Goal: Task Accomplishment & Management: Use online tool/utility

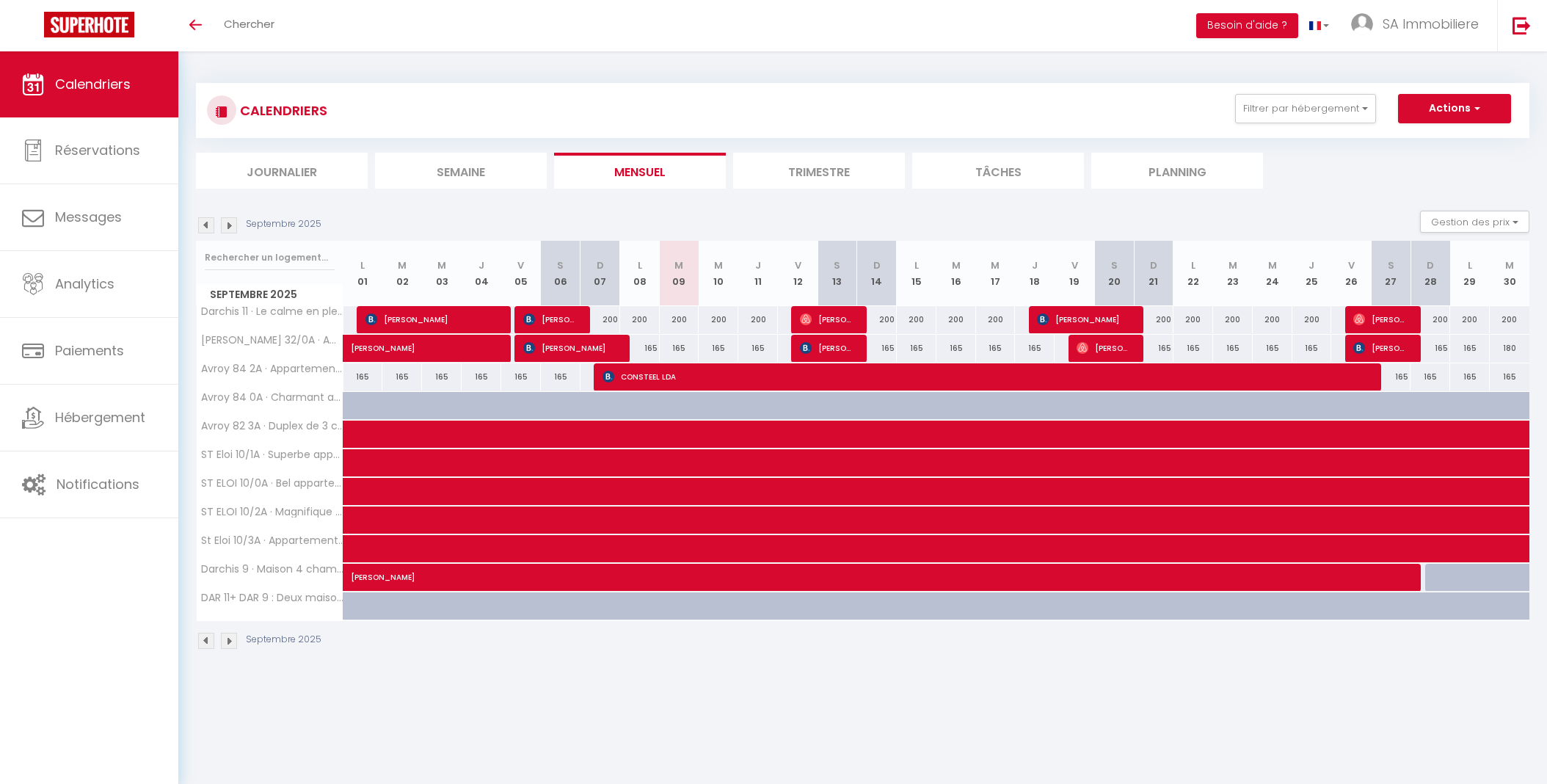
scroll to position [3, 0]
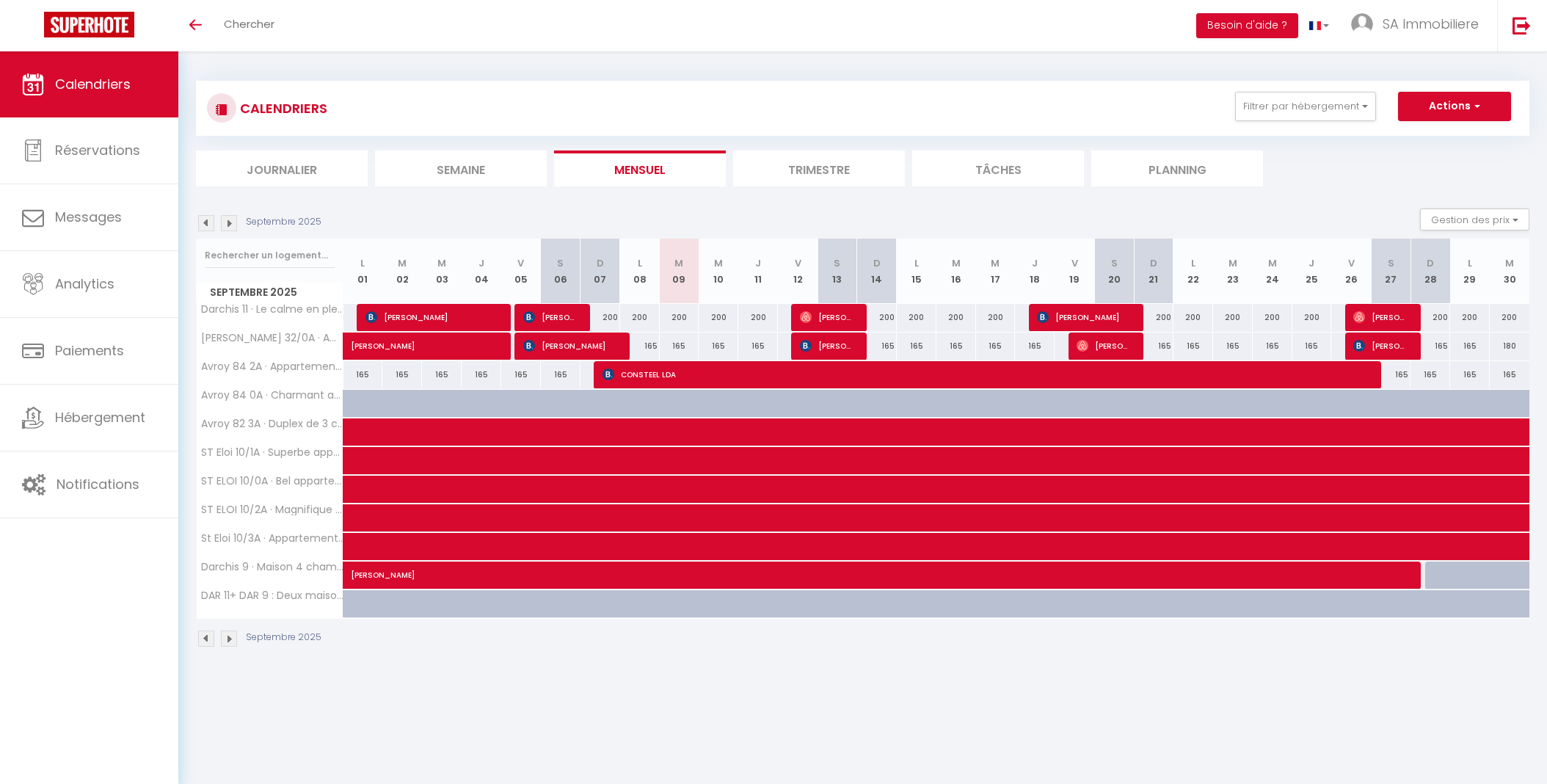
click at [623, 377] on span "CONSTEEL LDA" at bounding box center [985, 374] width 766 height 28
select select "OK"
select select "KO"
select select "0"
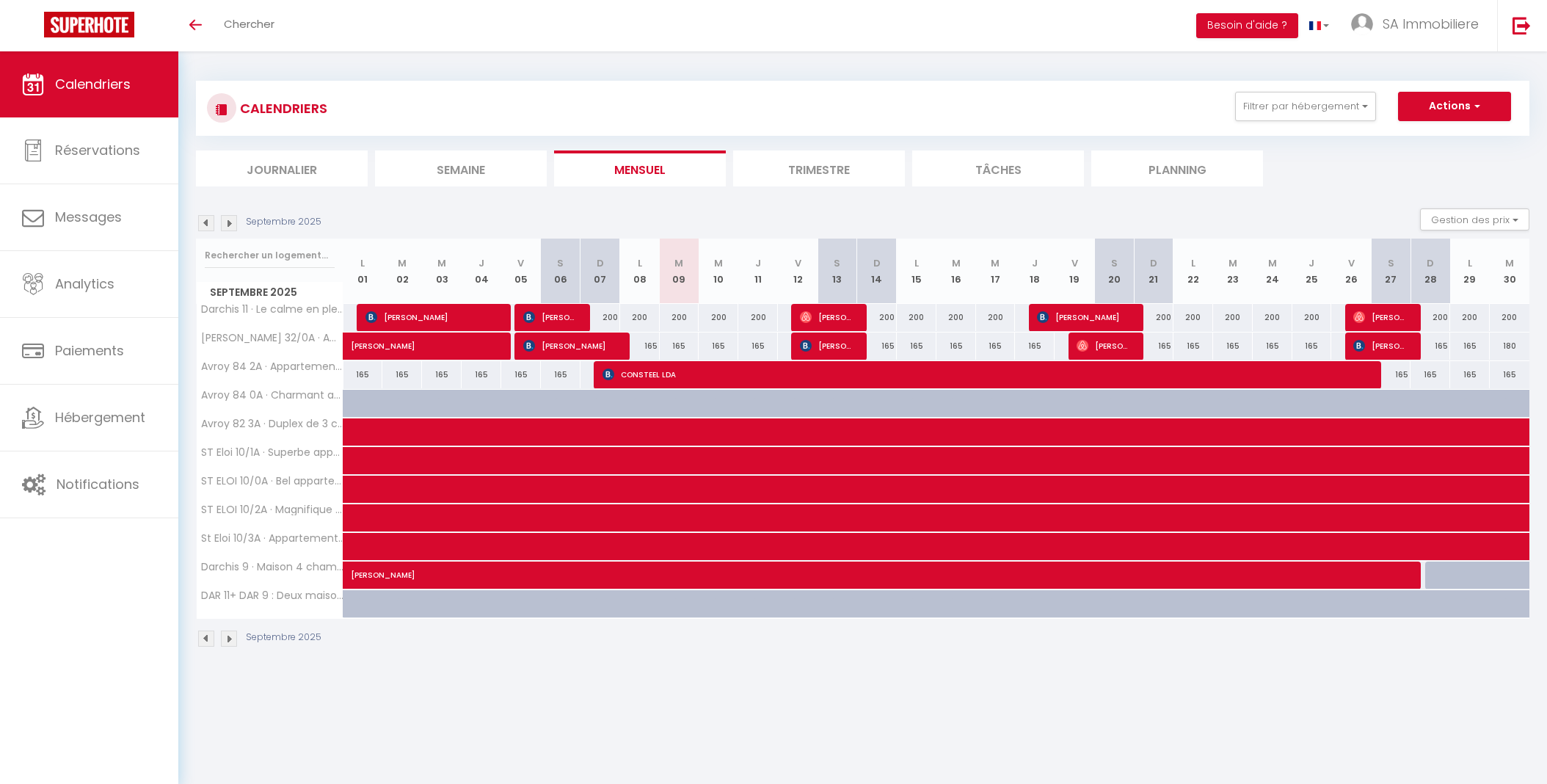
select select "1"
select select
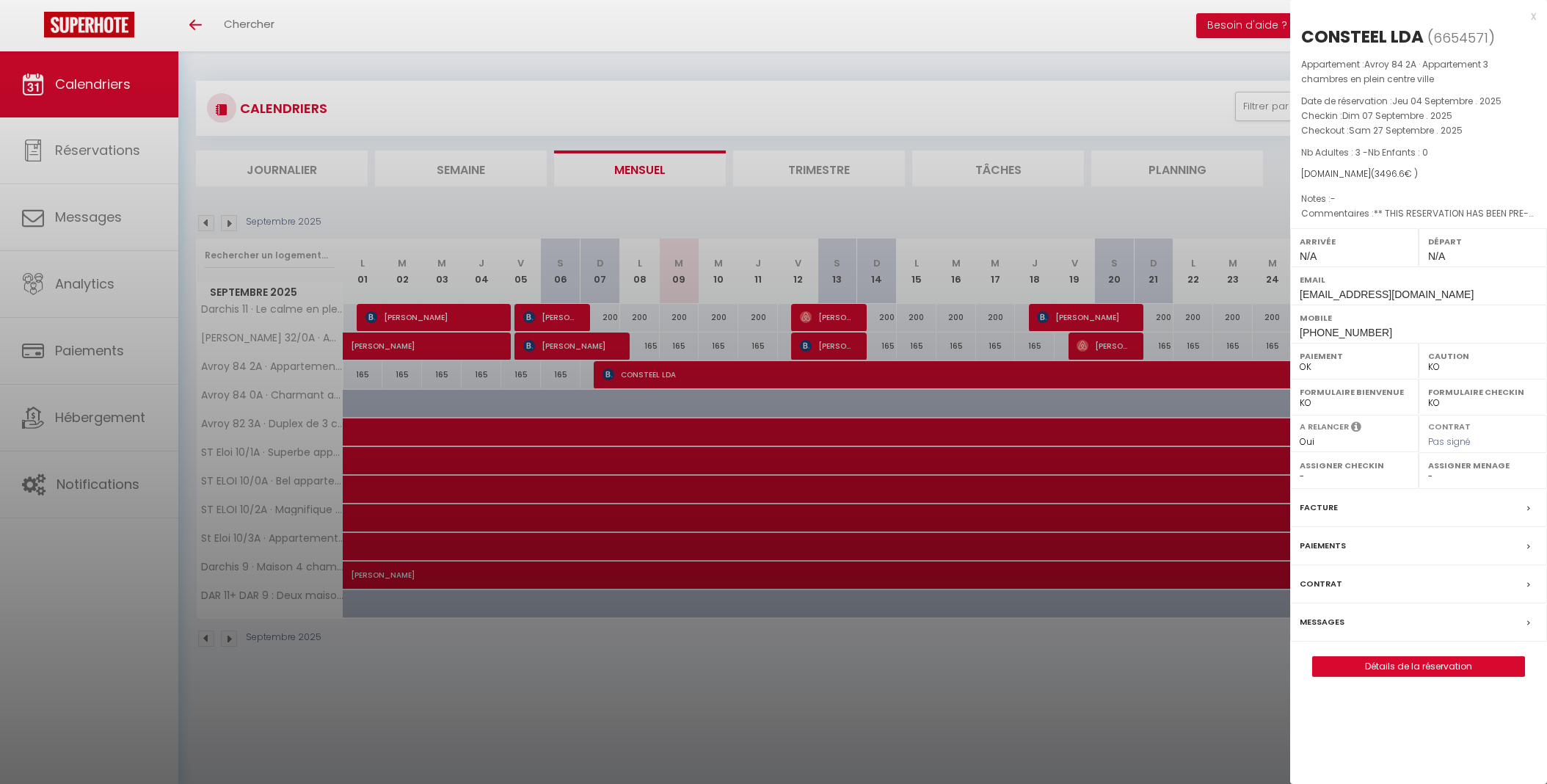
click at [1513, 496] on div "Facture" at bounding box center [1417, 508] width 257 height 39
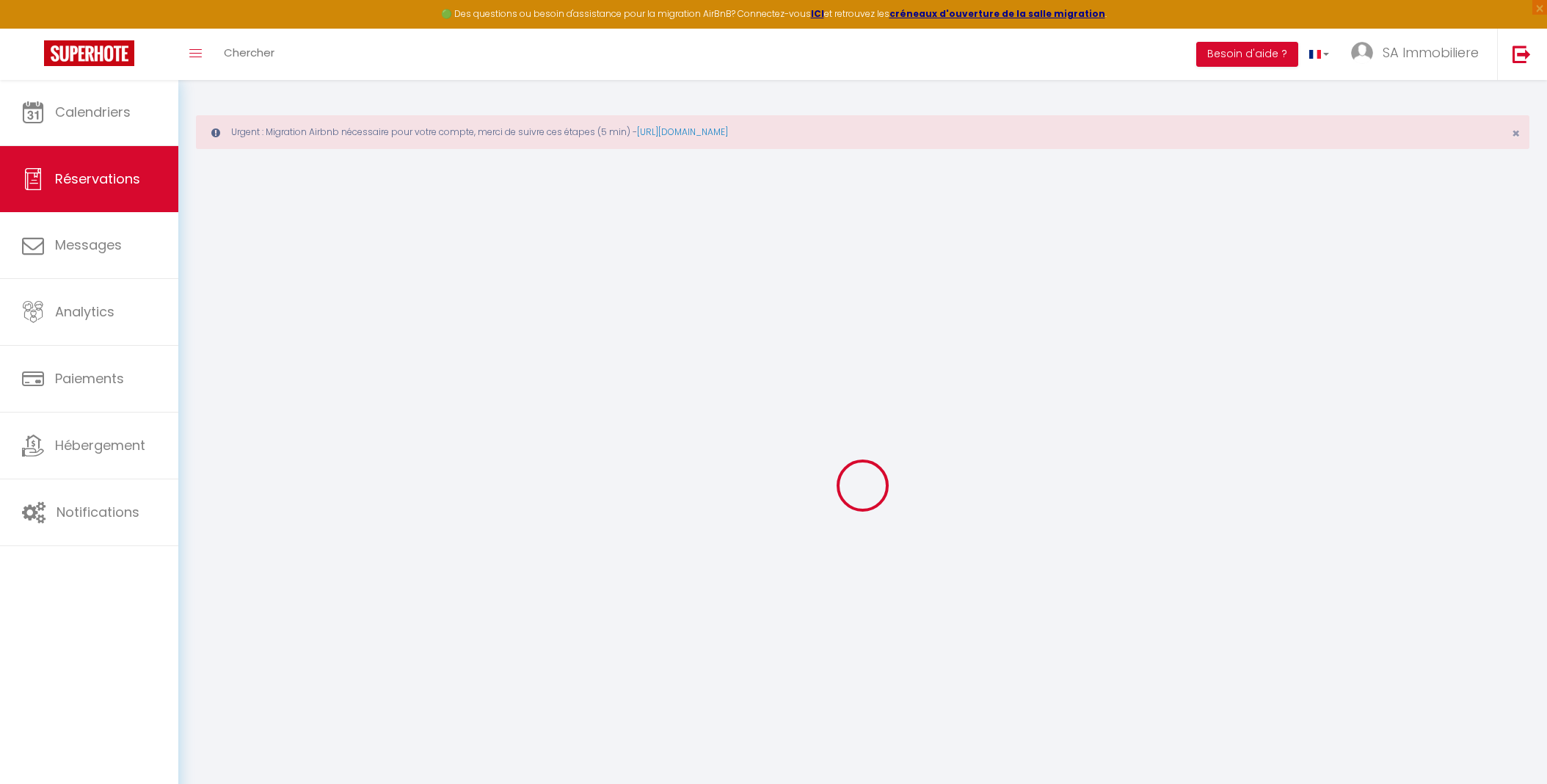
select select "cleaning"
select select "other"
select select
checkbox input "false"
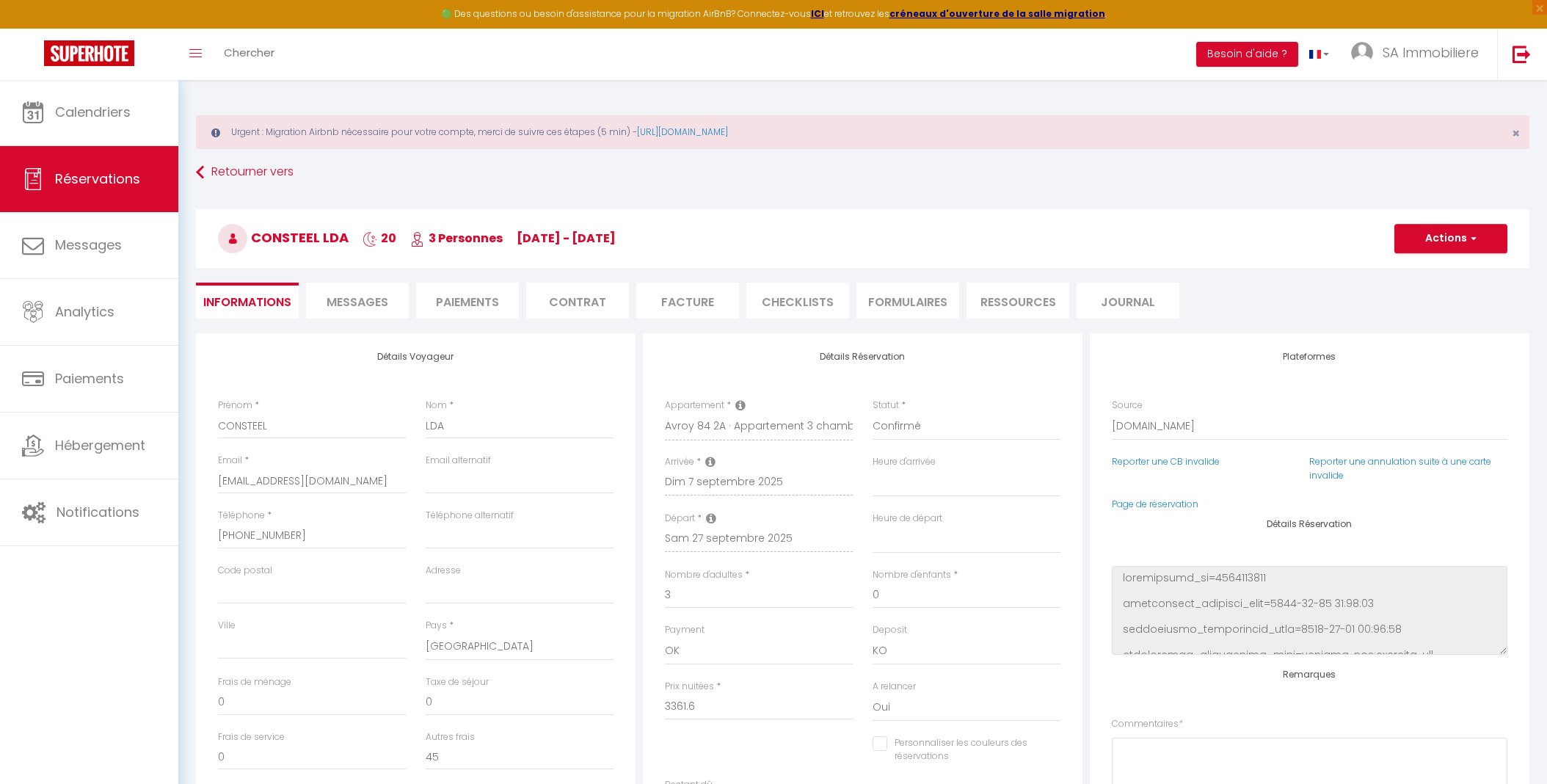
select select
checkbox input "false"
type textarea "** THIS RESERVATION HAS BEEN PRE-PAID ** Reservation has a cancellation grace p…"
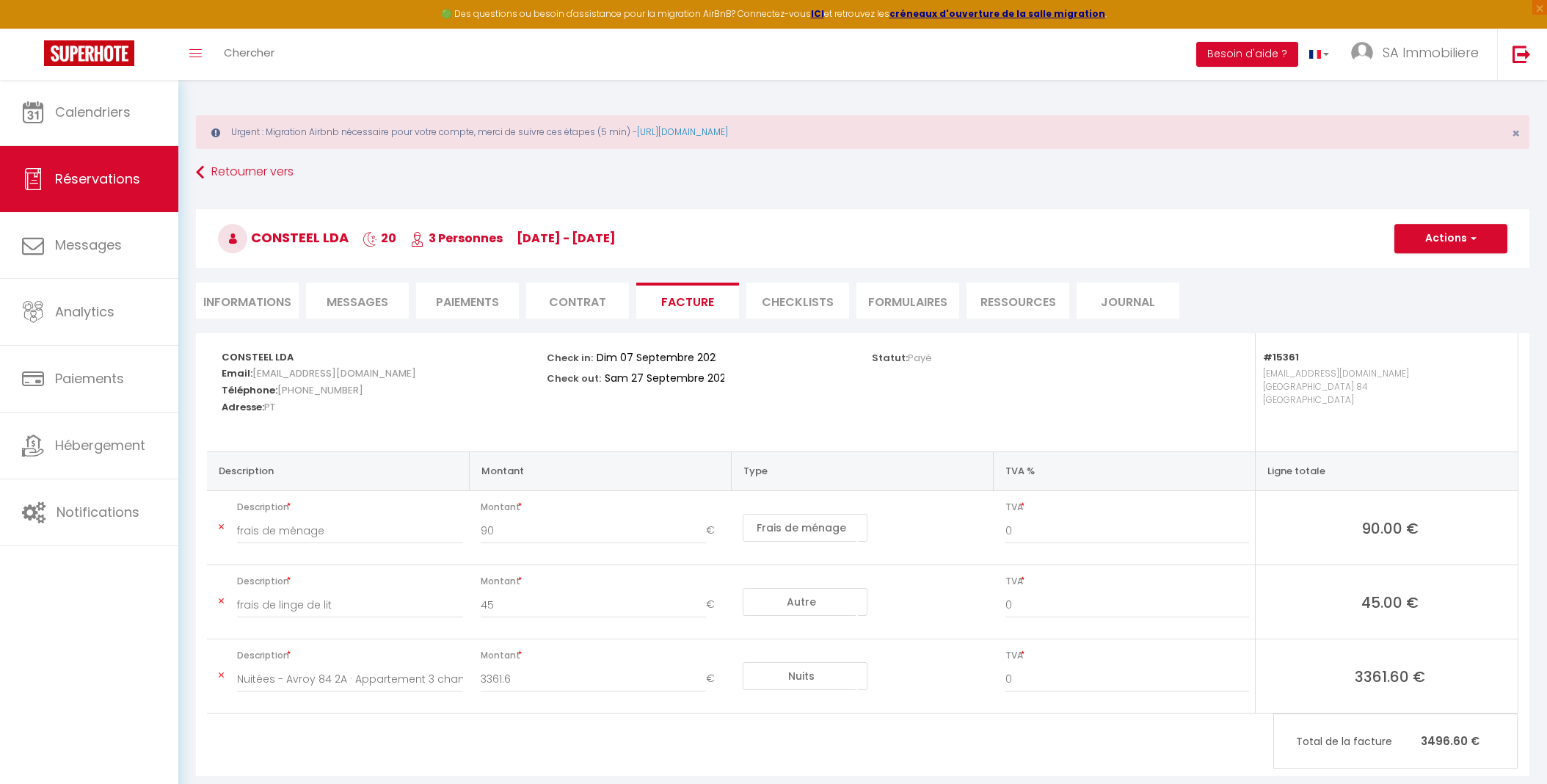
click at [1481, 239] on button "Actions" at bounding box center [1450, 238] width 113 height 30
click at [1465, 290] on link "Aperçu et éditer" at bounding box center [1439, 290] width 124 height 19
click at [89, 31] on link at bounding box center [89, 54] width 179 height 52
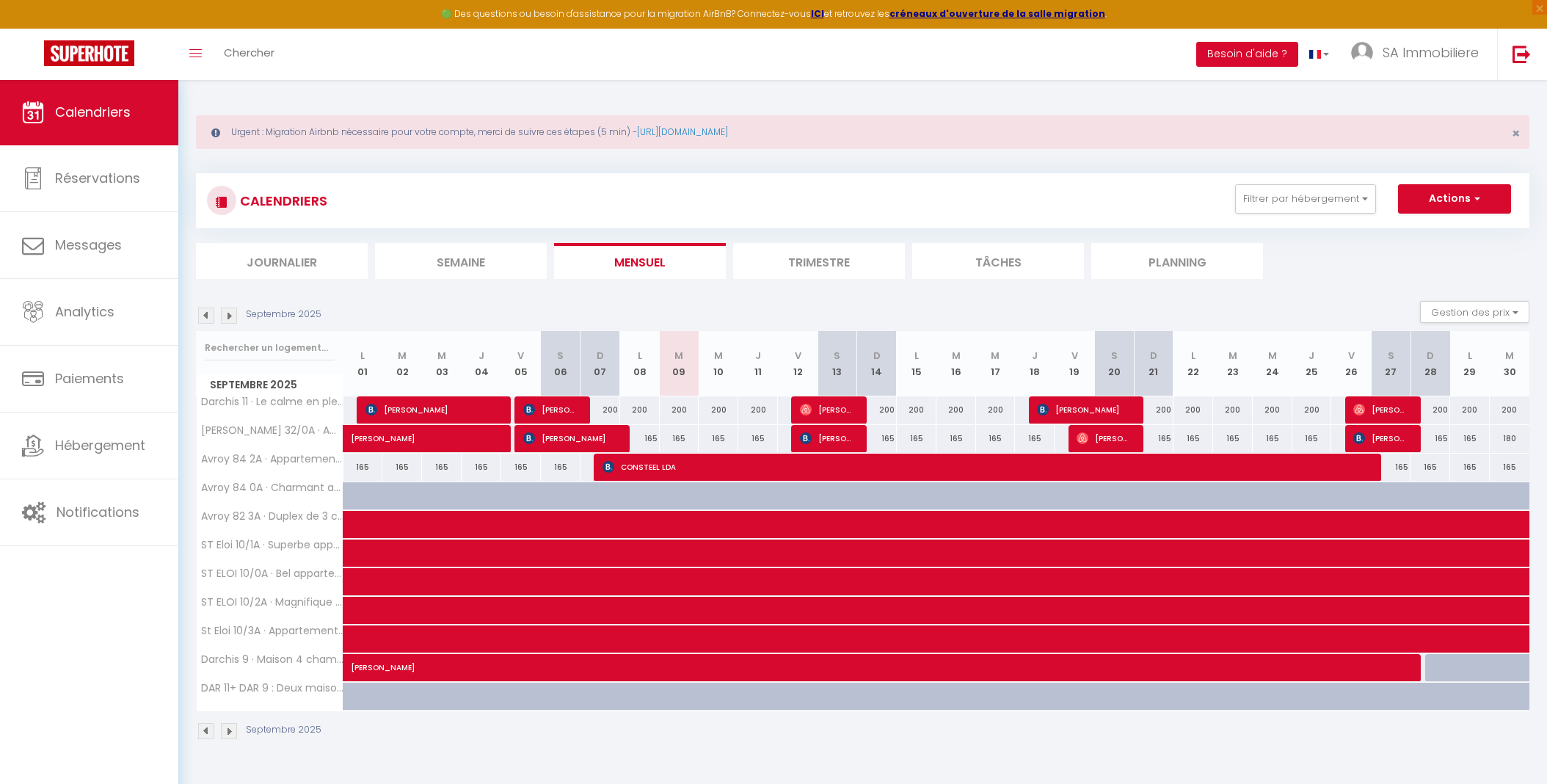
click at [714, 463] on span "CONSTEEL LDA" at bounding box center [985, 467] width 766 height 28
select select "OK"
select select "KO"
select select "0"
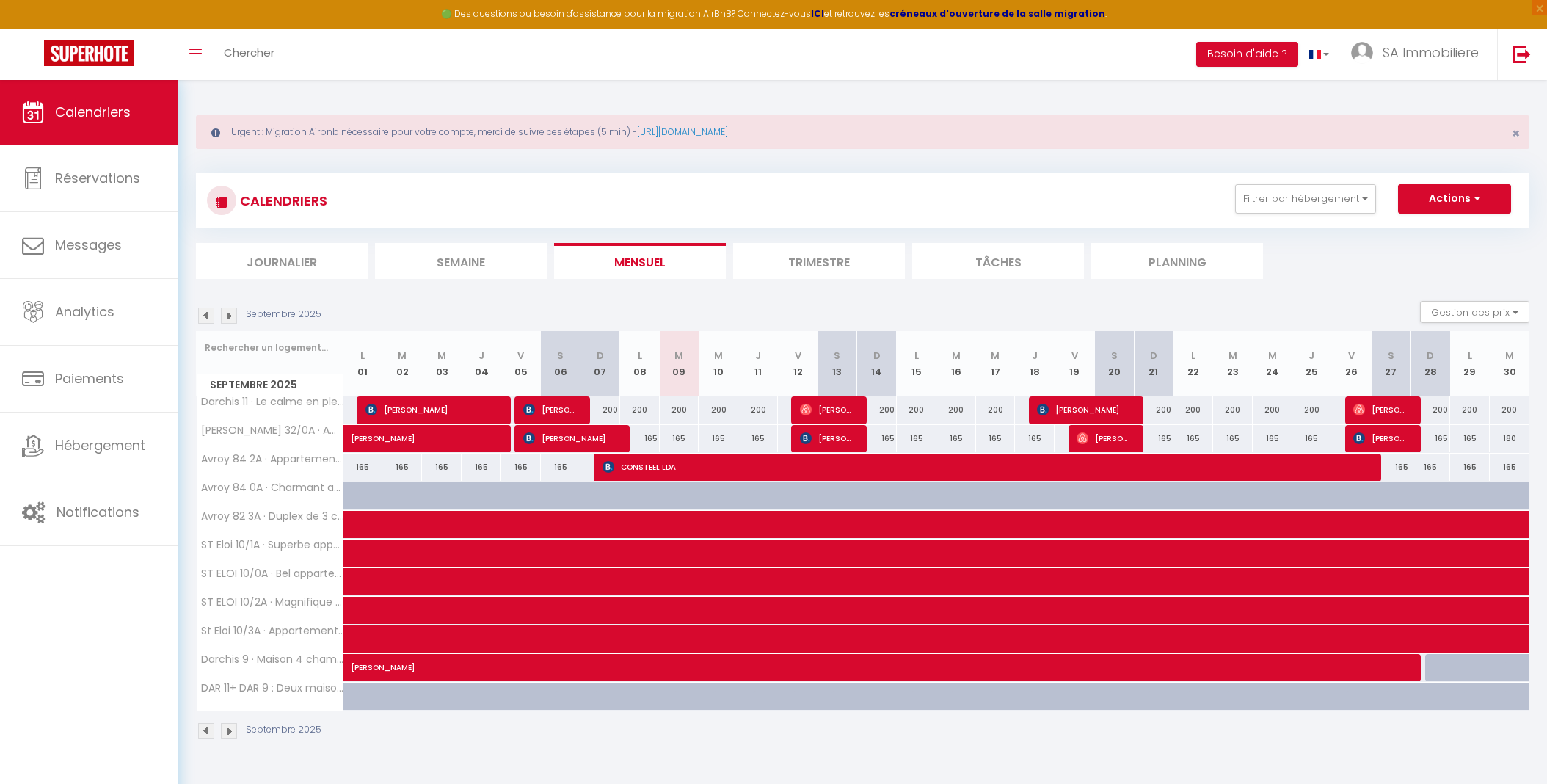
select select "1"
select select
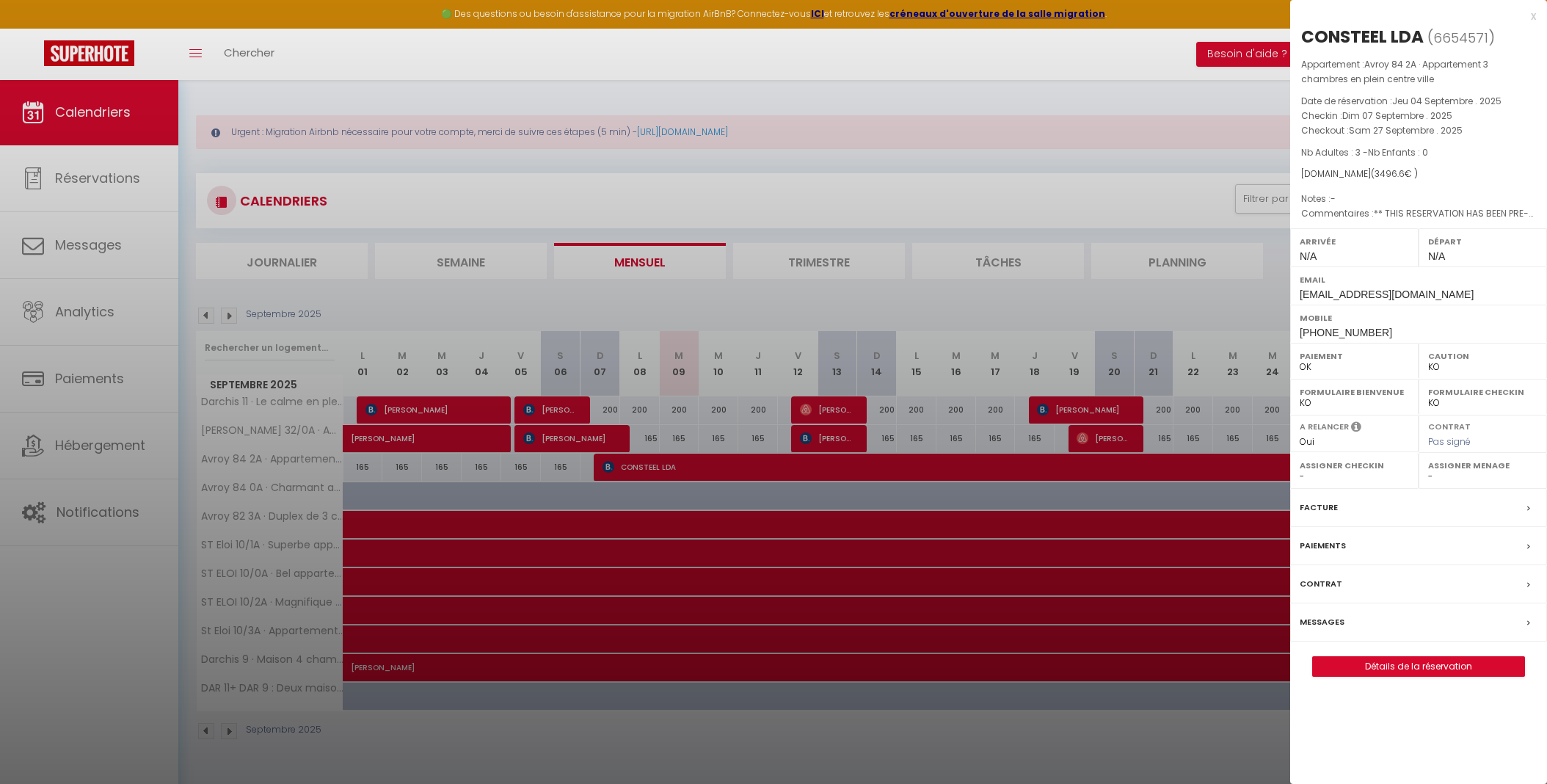
click at [1339, 629] on div "Messages" at bounding box center [1417, 622] width 257 height 39
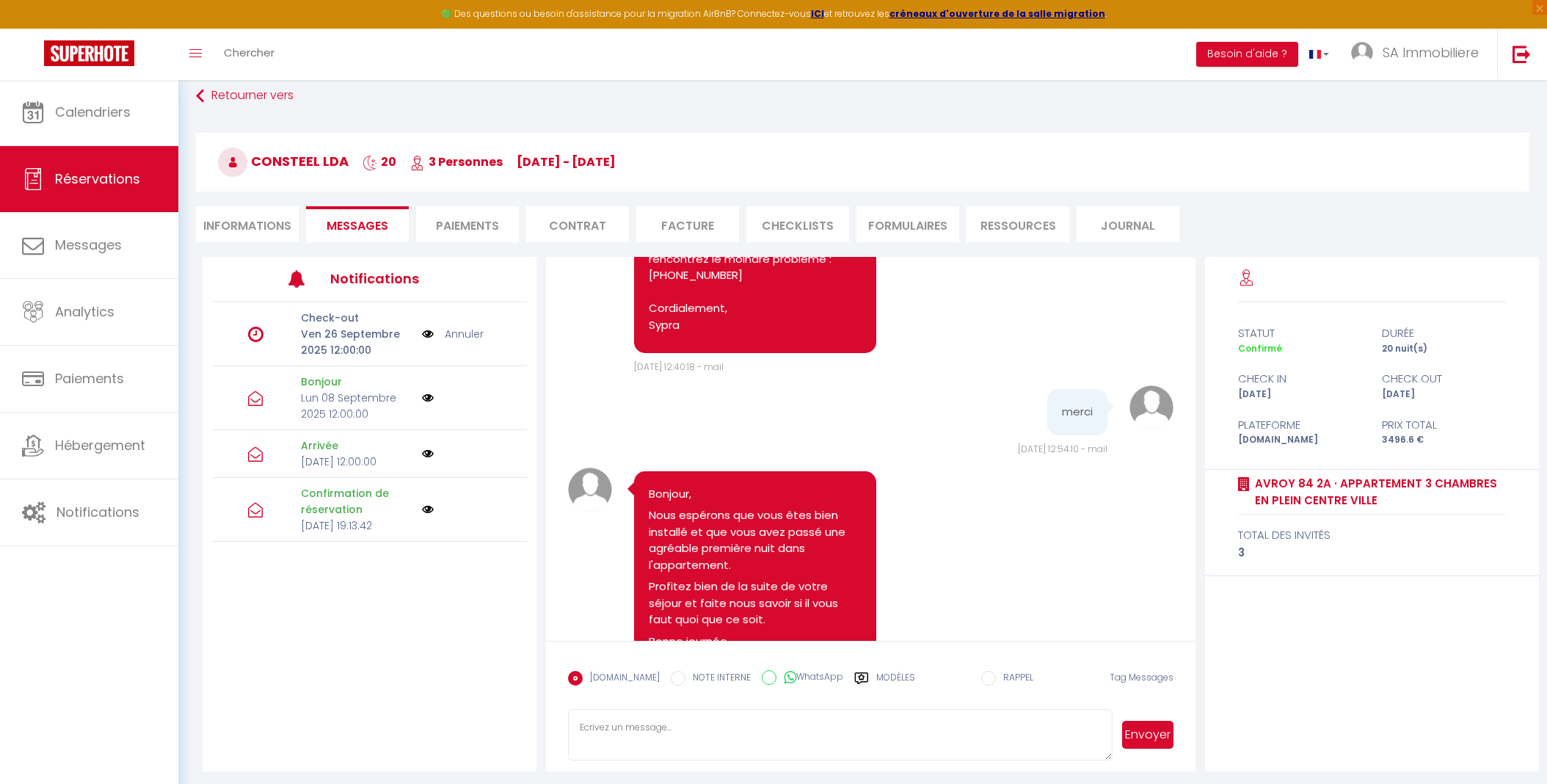
scroll to position [79, 0]
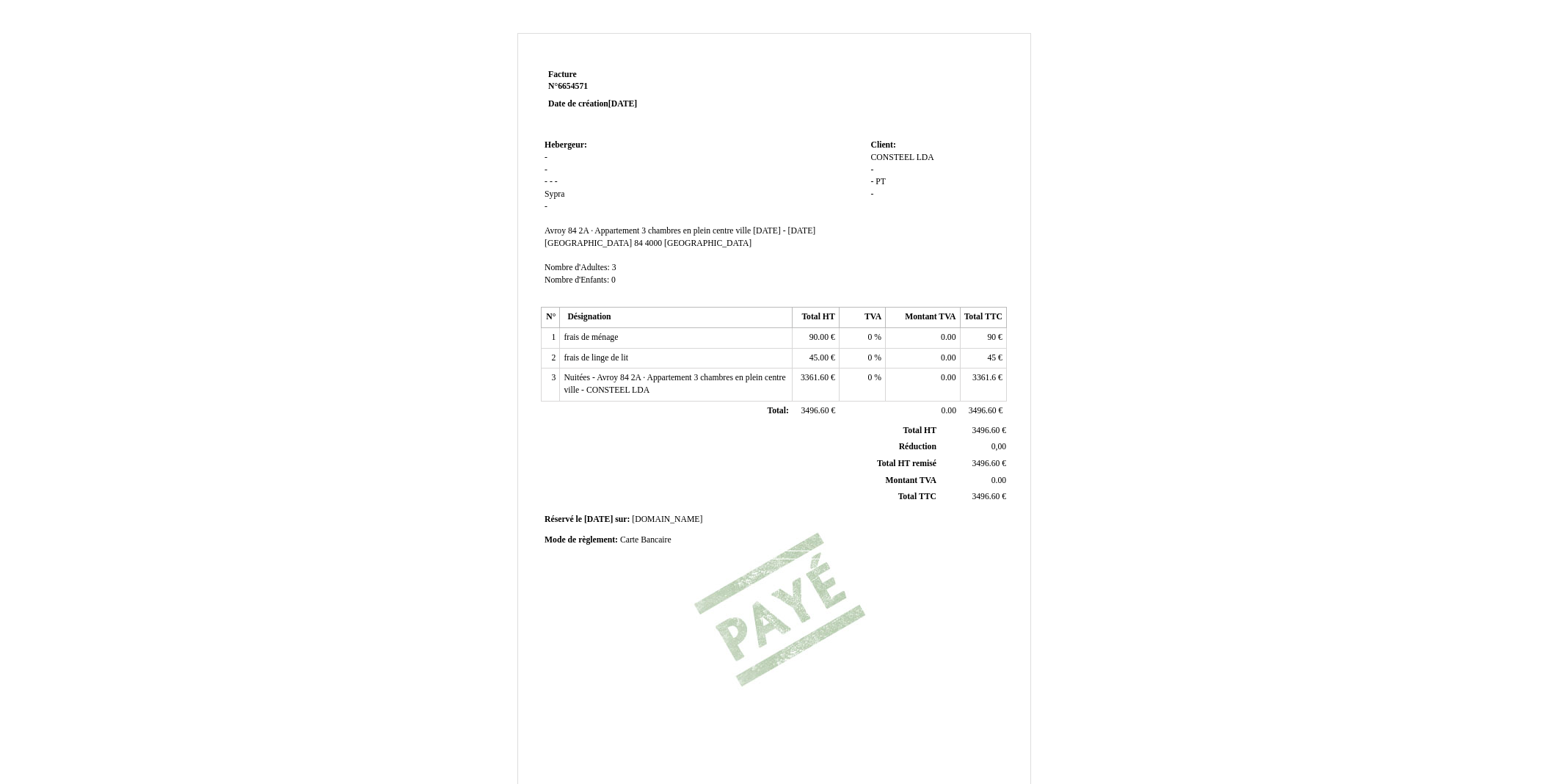
click at [908, 152] on div "CONSTEEL CONSTEEL LDA LDA - - PT PT -" at bounding box center [936, 182] width 132 height 61
click at [924, 156] on span "LDA" at bounding box center [925, 157] width 18 height 10
click at [933, 155] on div "CONSTEEL CONSTEEL LDA LDA - - PT PT -" at bounding box center [936, 182] width 132 height 61
click at [546, 158] on span "-" at bounding box center [545, 157] width 3 height 10
type input "Immo"
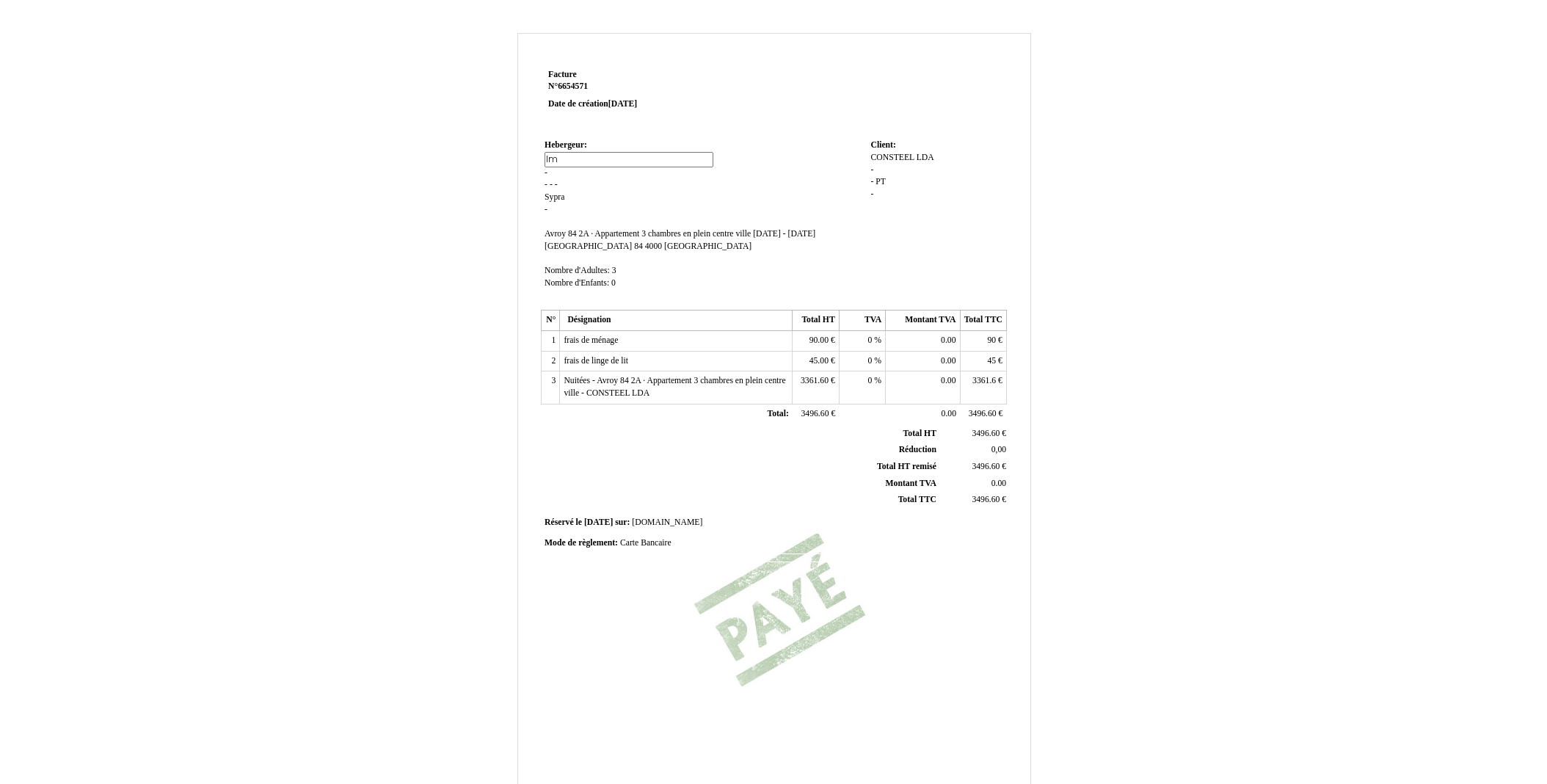
type input "I"
type input "SYPRA"
click at [809, 187] on td "Hebergeur: Hebergeur: Immo Immo - - - - Sypra Sypra - SIRET Avroy 84 2A · Appar…" at bounding box center [703, 219] width 326 height 167
click at [548, 169] on td "Hebergeur: Hebergeur: SYPRA SYPRA - - - - Sypra Sypra - SIRET Avroy 84 2A · App…" at bounding box center [703, 219] width 326 height 167
click at [546, 169] on span "-" at bounding box center [545, 169] width 3 height 10
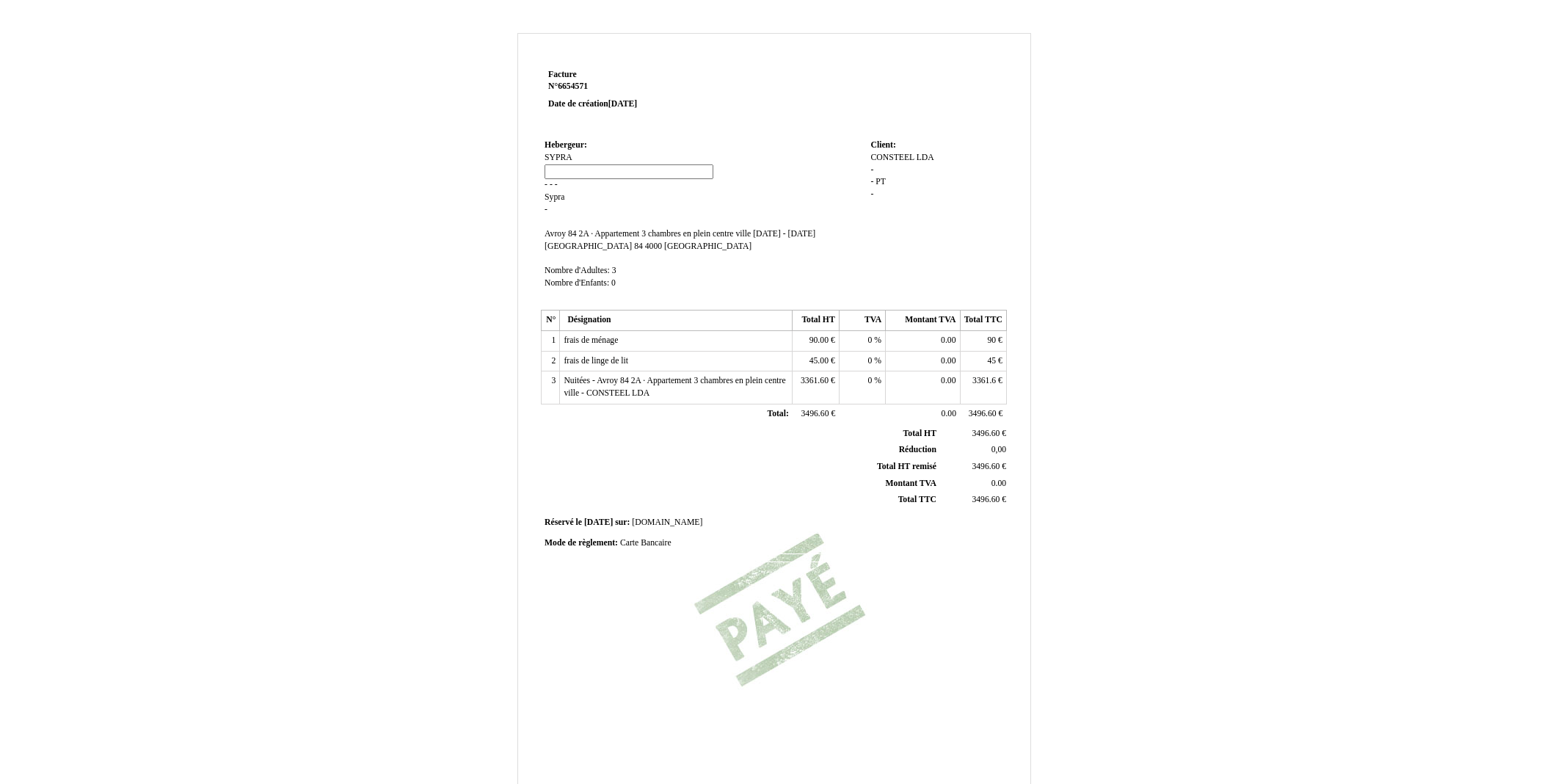
type input "E"
type input "Rue Louvrex 43"
click at [547, 182] on span "-" at bounding box center [545, 184] width 3 height 10
type input "4000"
drag, startPoint x: 594, startPoint y: 210, endPoint x: 571, endPoint y: 187, distance: 32.5
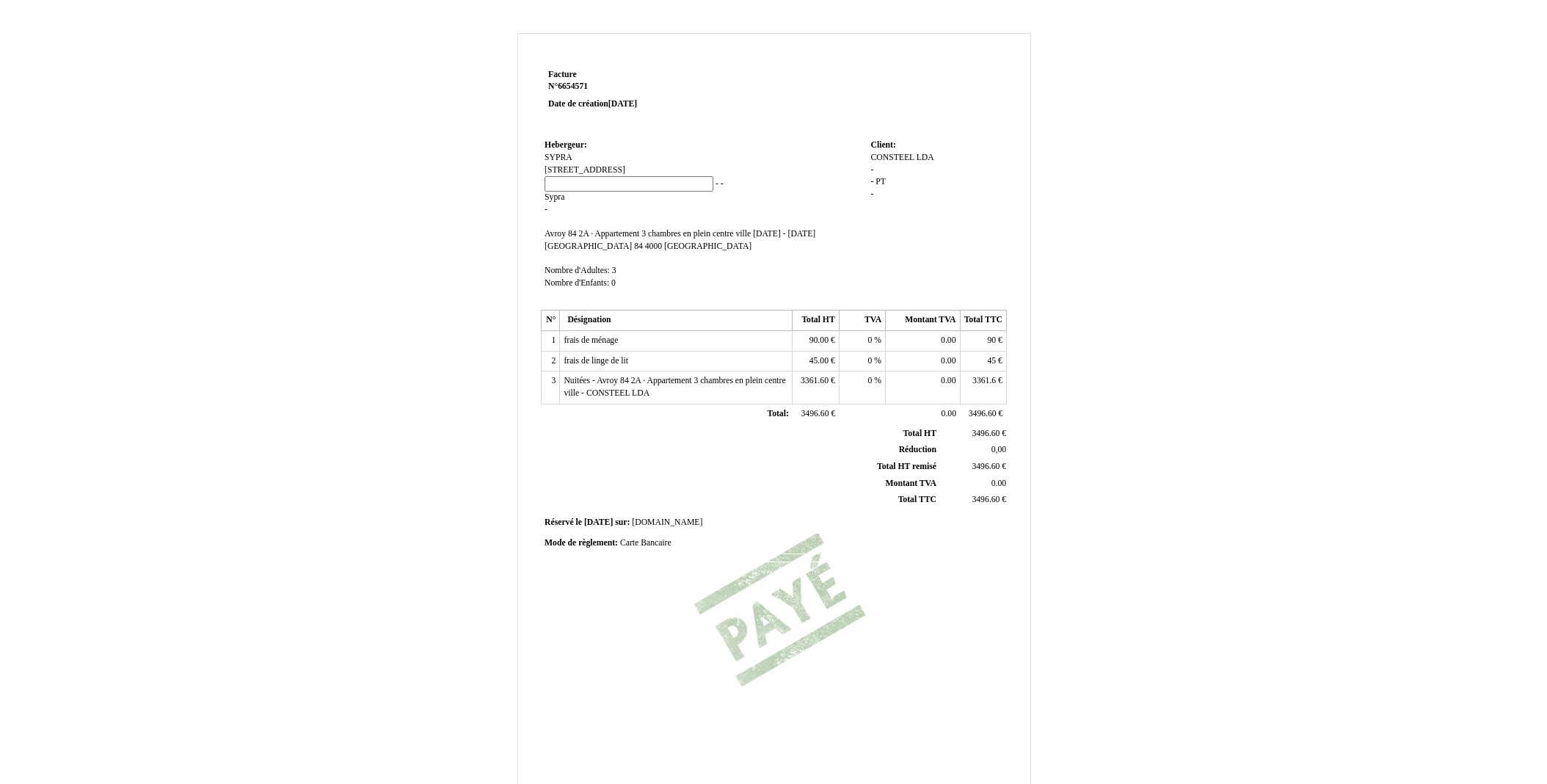
click at [594, 210] on td "Hebergeur: Hebergeur: SYPRA SYPRA Rue Louvrex 43 Rue Louvrex 43 - - - Sypra Syp…" at bounding box center [703, 221] width 326 height 170
click at [571, 181] on span "-" at bounding box center [569, 181] width 3 height 10
click at [661, 237] on td "Hebergeur: Hebergeur: SYPRA SYPRA Rue Louvrex 43 Rue Louvrex 43 4000 4000 - - S…" at bounding box center [703, 221] width 326 height 170
click at [603, 202] on td "Hebergeur: Hebergeur: SYPRA SYPRA Rue Louvrex 43 Rue Louvrex 43 4000 4000 - - S…" at bounding box center [703, 221] width 326 height 170
click at [597, 182] on input at bounding box center [653, 184] width 169 height 16
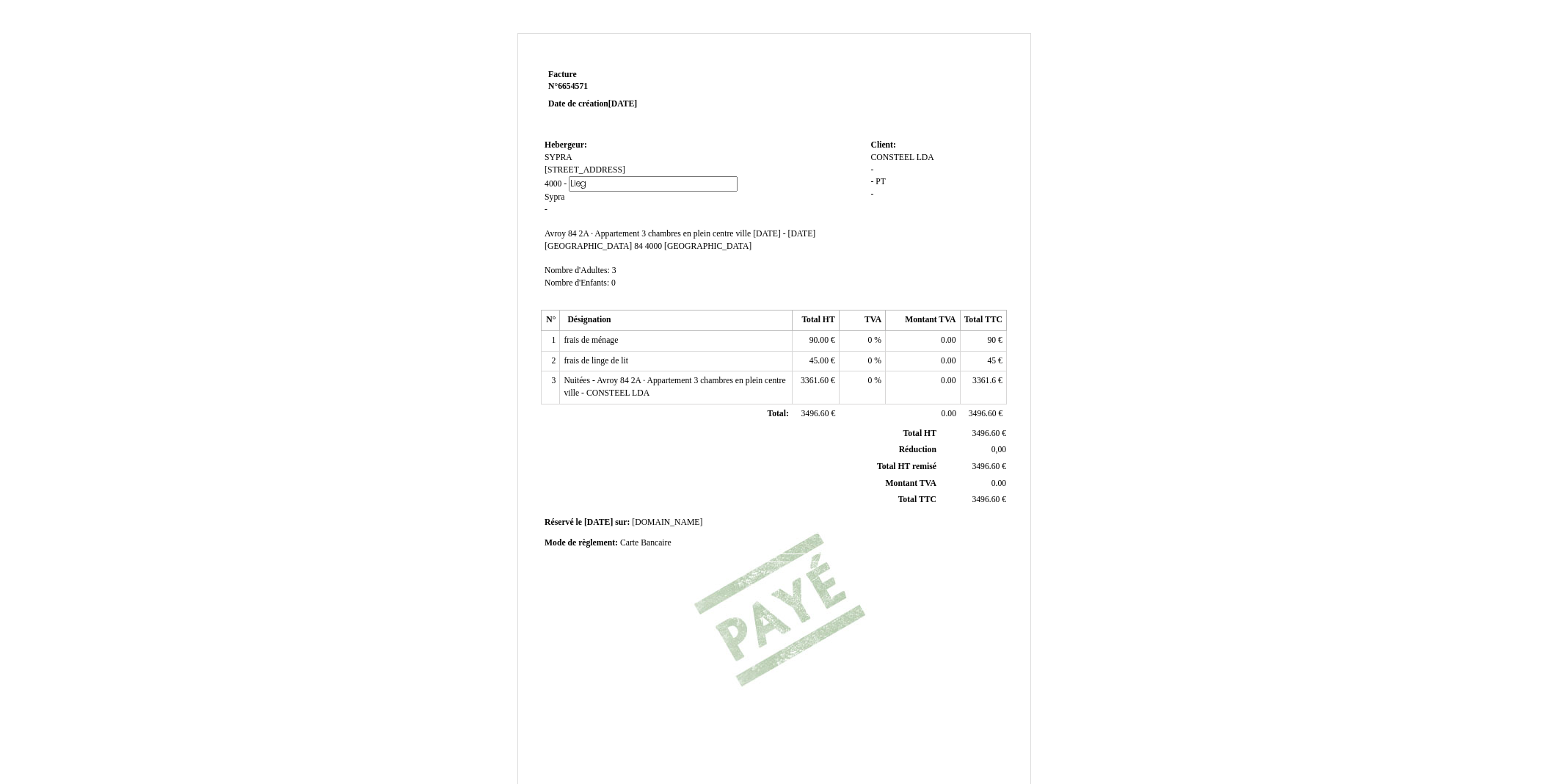
type input "Liege"
click at [874, 244] on td "Client: Client: CONSTEEL CONSTEEL LDA LDA - - PT PT -" at bounding box center [936, 221] width 139 height 170
click at [554, 191] on span "Sypra" at bounding box center [554, 194] width 20 height 10
click at [583, 191] on input "Sypra" at bounding box center [628, 196] width 169 height 16
type input "S"
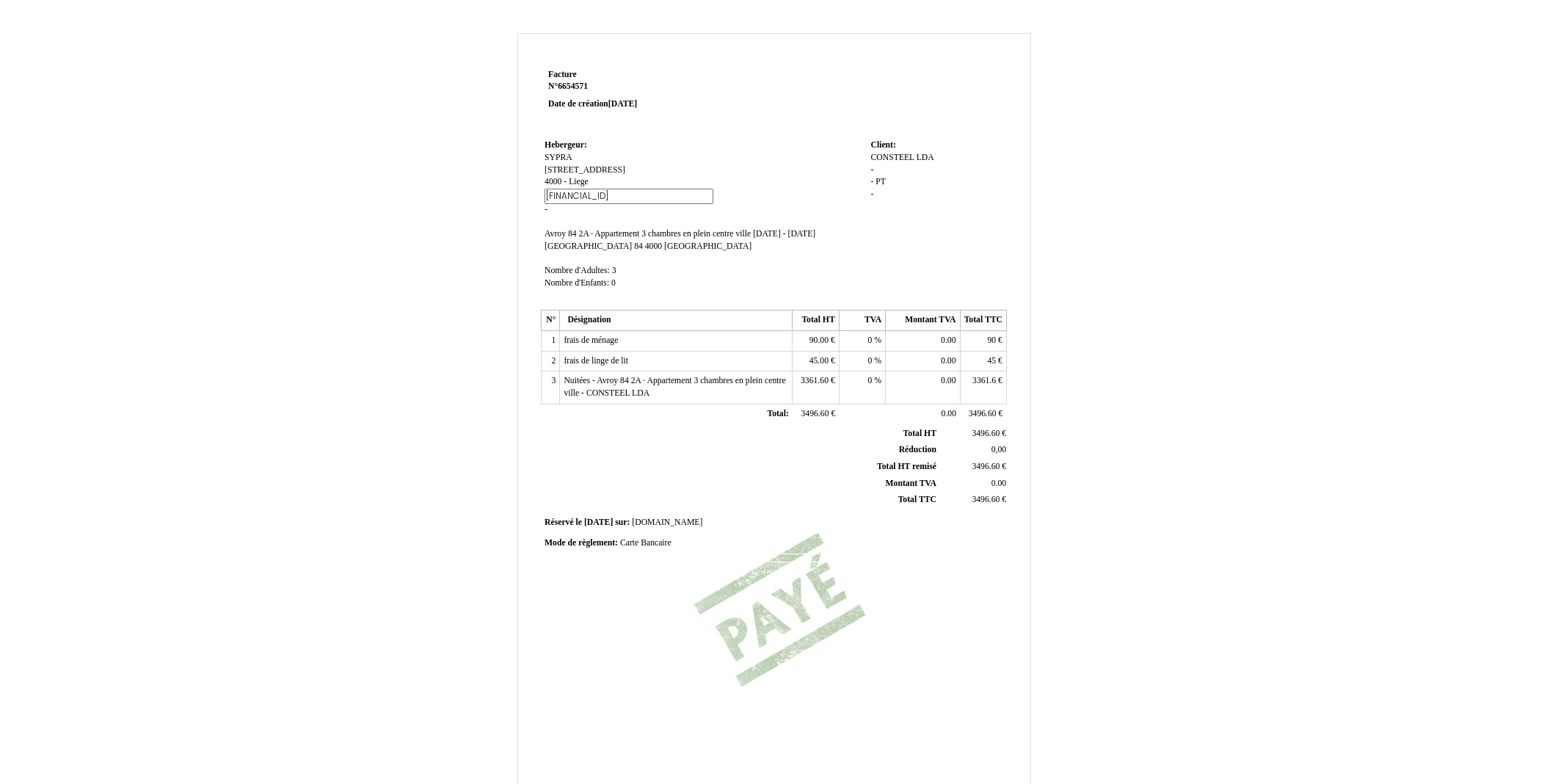
type input "BE73001213476060"
click at [855, 309] on div "Facture Facture N° 6654571 6654571 Date de création 04 September 2025 Hebergeur…" at bounding box center [774, 412] width 470 height 693
click at [871, 167] on span "-" at bounding box center [871, 169] width 3 height 10
click at [876, 170] on input at bounding box center [954, 173] width 169 height 16
paste input "Zona Industrial de Cantanhede Lote 33, 3060-197 Cantanhede, Portugal"
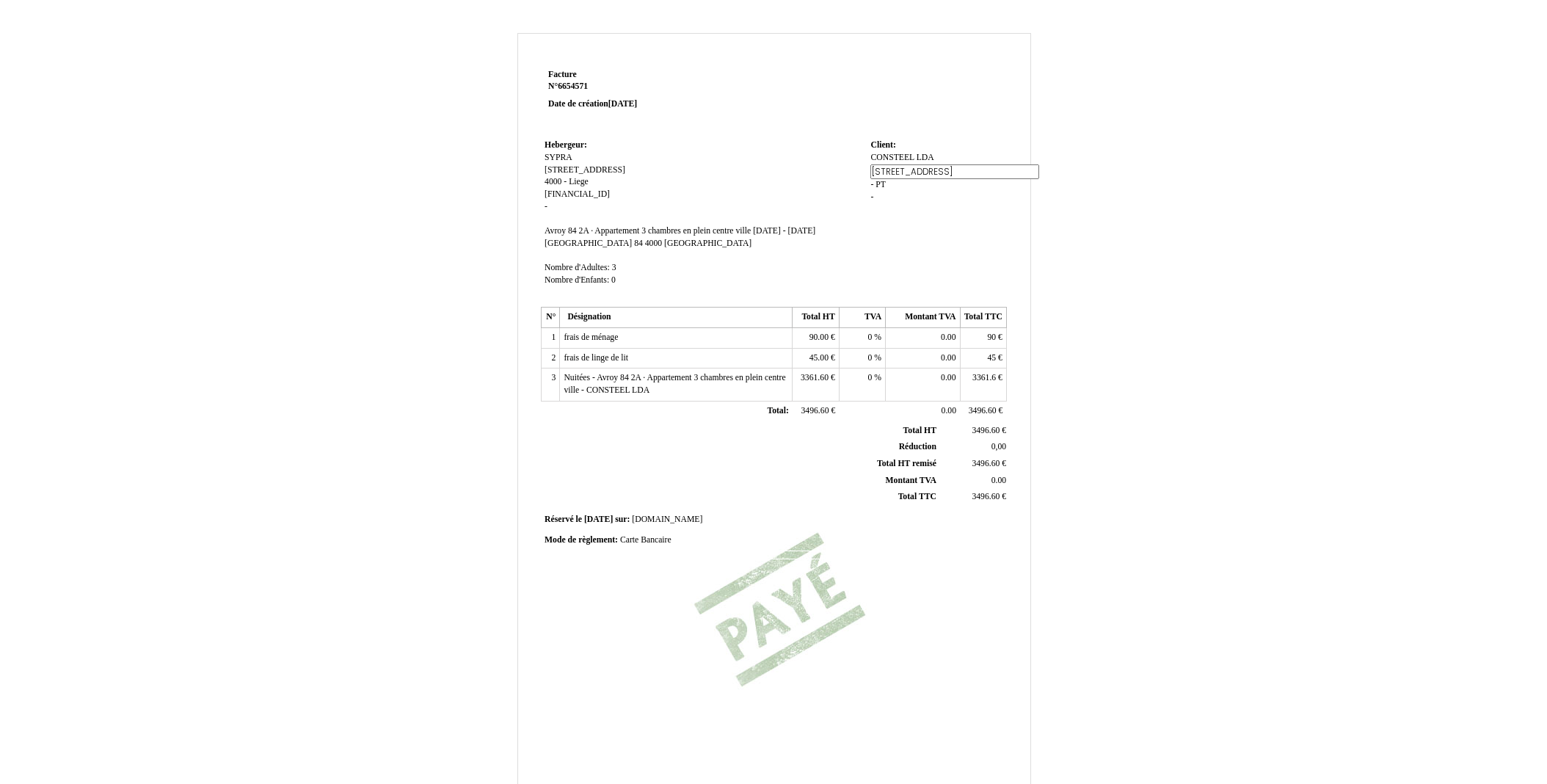
type input "Zona Industrial de Cantanhede Lote 33, 3060-197 Cantanhede, Portugal"
click at [925, 219] on td "Client: Client: CONSTEEL CONSTEEL LDA LDA - Zona Industrial de Cantanhede Lote …" at bounding box center [936, 219] width 139 height 167
click at [881, 187] on span "PT" at bounding box center [880, 181] width 11 height 10
type input "P"
paste input "TVA : PT514307773"
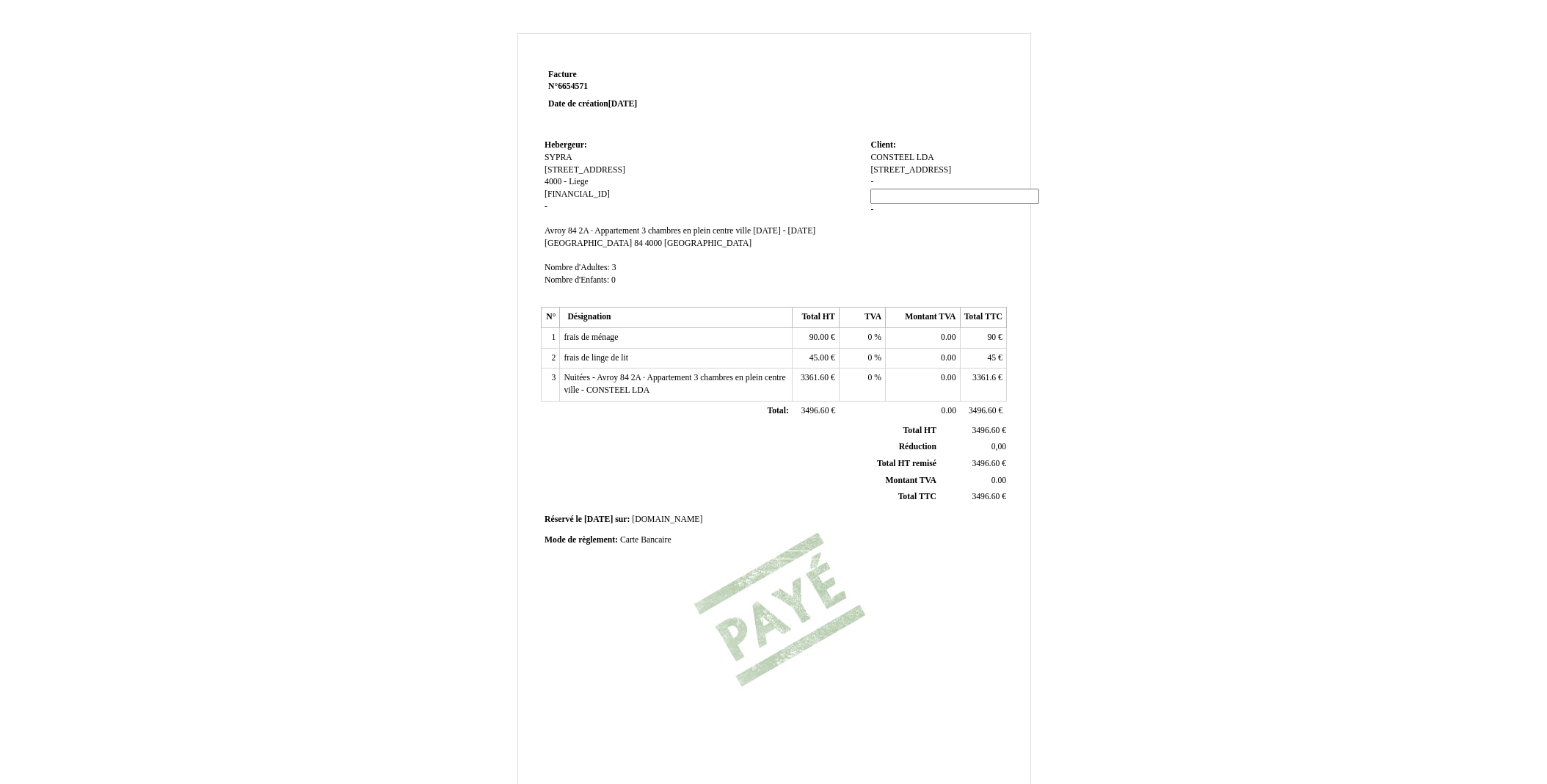
type input "TVA : PT514307773"
click at [1141, 249] on div "Facture Facture N° 6654571 6654571 Date de création 04 September 2025 Hebergeur…" at bounding box center [774, 459] width 858 height 851
click at [876, 187] on span "TVA : PT514307773" at bounding box center [910, 181] width 71 height 10
click at [1276, 182] on div "Facture Facture N° 6654571 6654571 Date de création 04 September 2025 Hebergeur…" at bounding box center [774, 452] width 1547 height 867
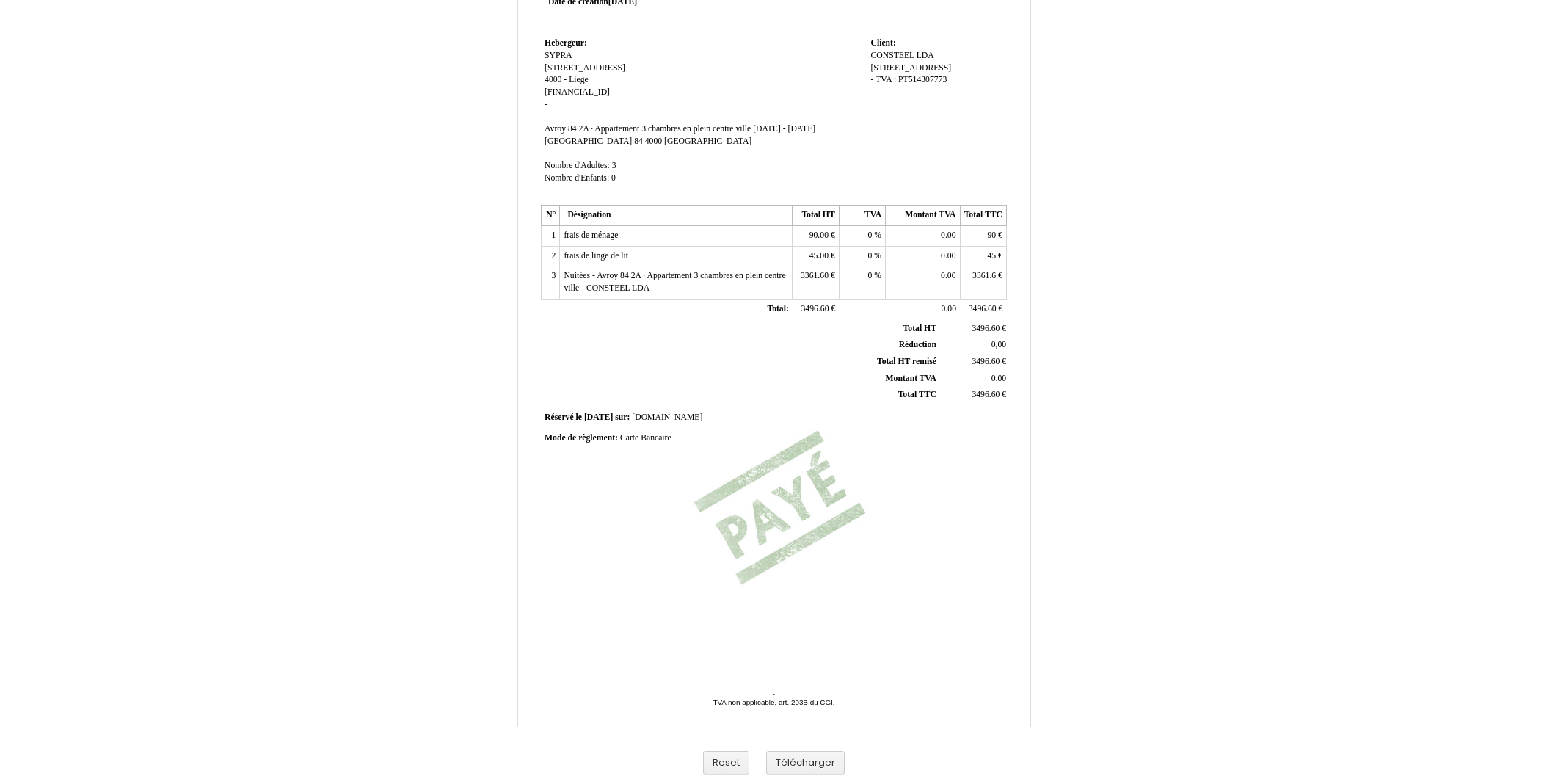
scroll to position [102, 0]
click at [812, 766] on button "Télécharger" at bounding box center [805, 763] width 79 height 25
click at [366, 0] on div "Facture Facture N° 6654571 6654571 Date de création 04 September 2025 Hebergeur…" at bounding box center [774, 357] width 858 height 851
